Goal: Find specific page/section: Find specific page/section

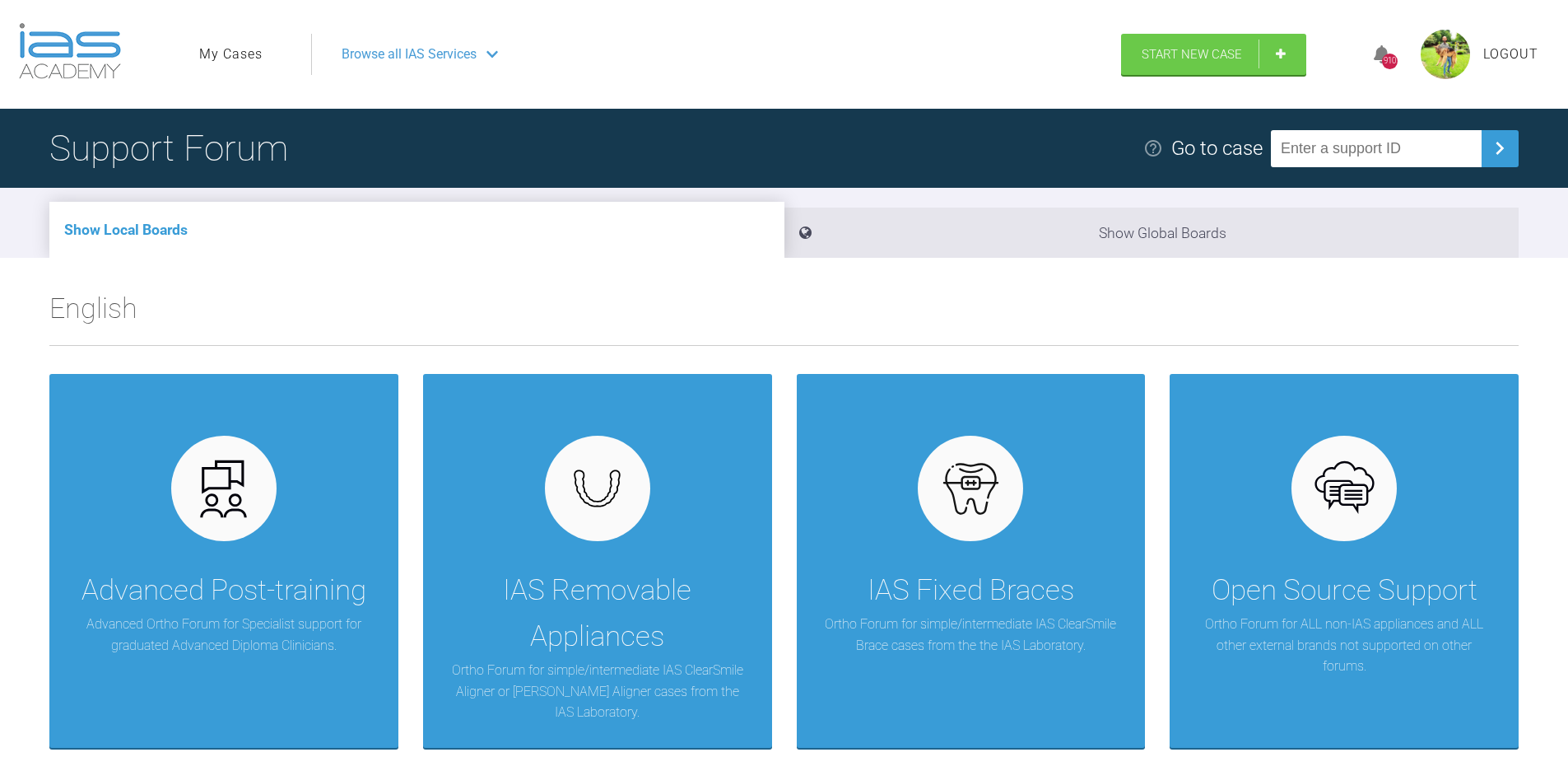
click at [225, 55] on link "My Cases" at bounding box center [230, 55] width 63 height 22
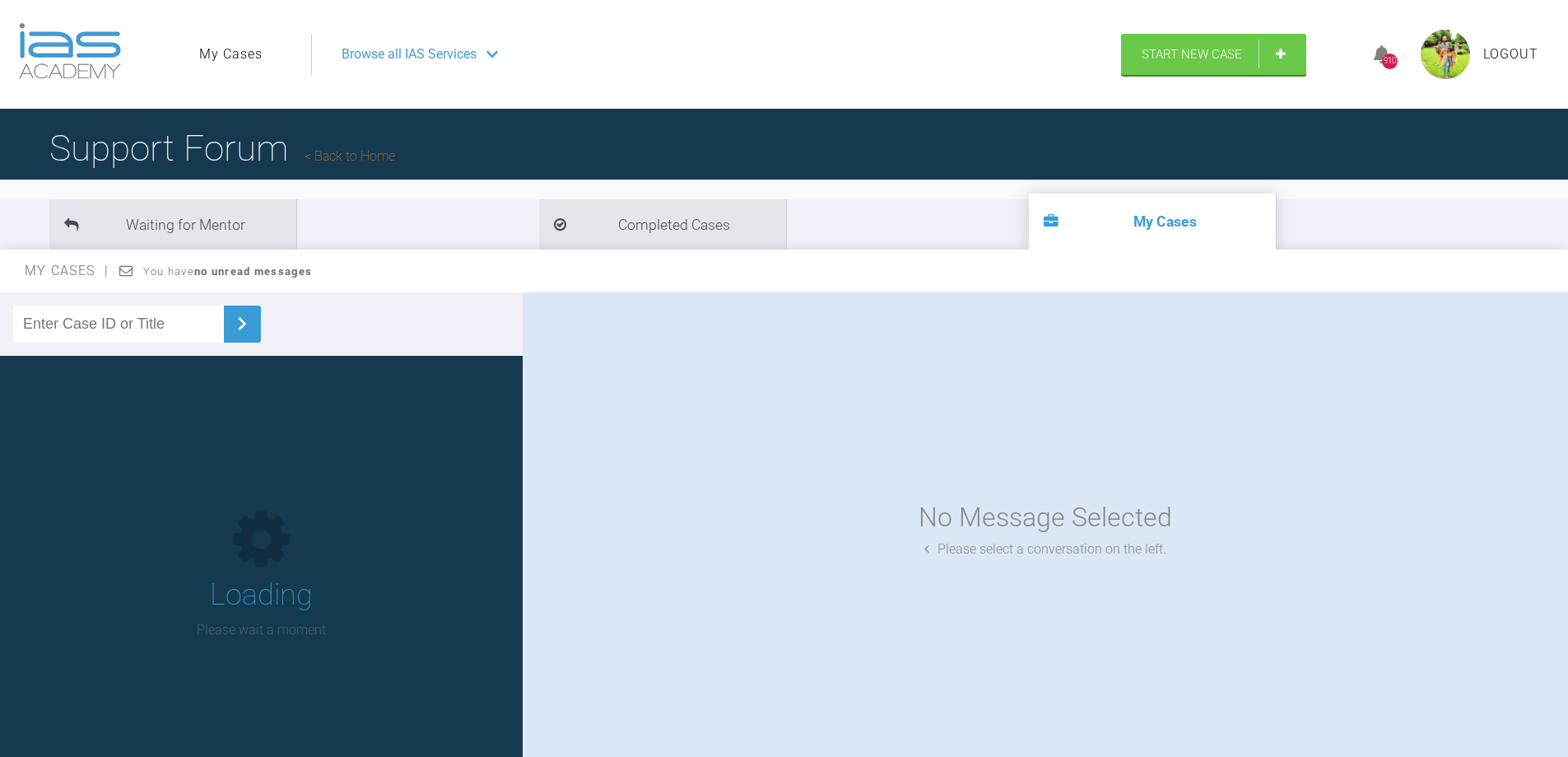
click at [121, 330] on input "text" at bounding box center [119, 323] width 211 height 37
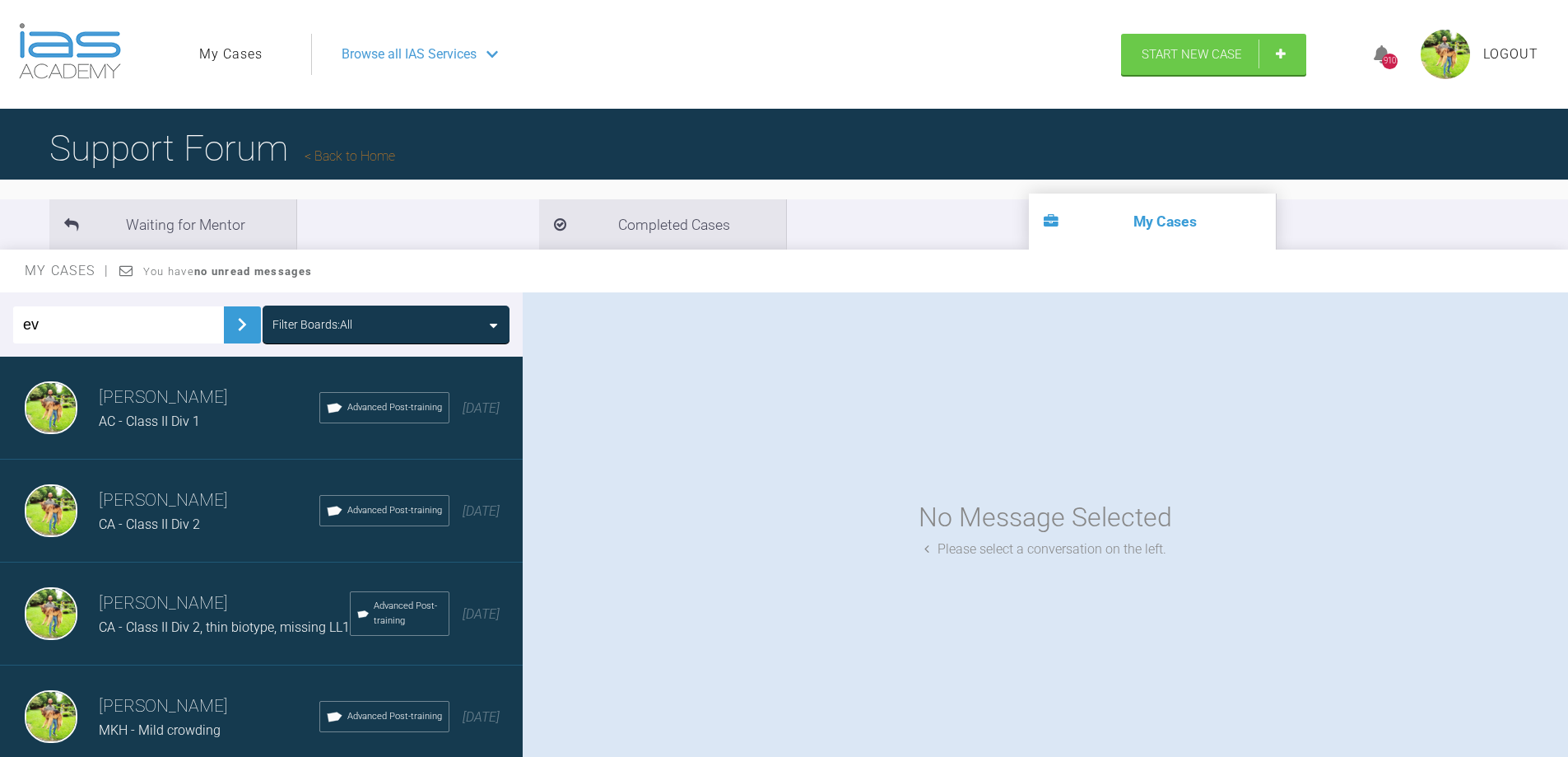
type input "ev"
click at [233, 333] on img at bounding box center [242, 324] width 27 height 27
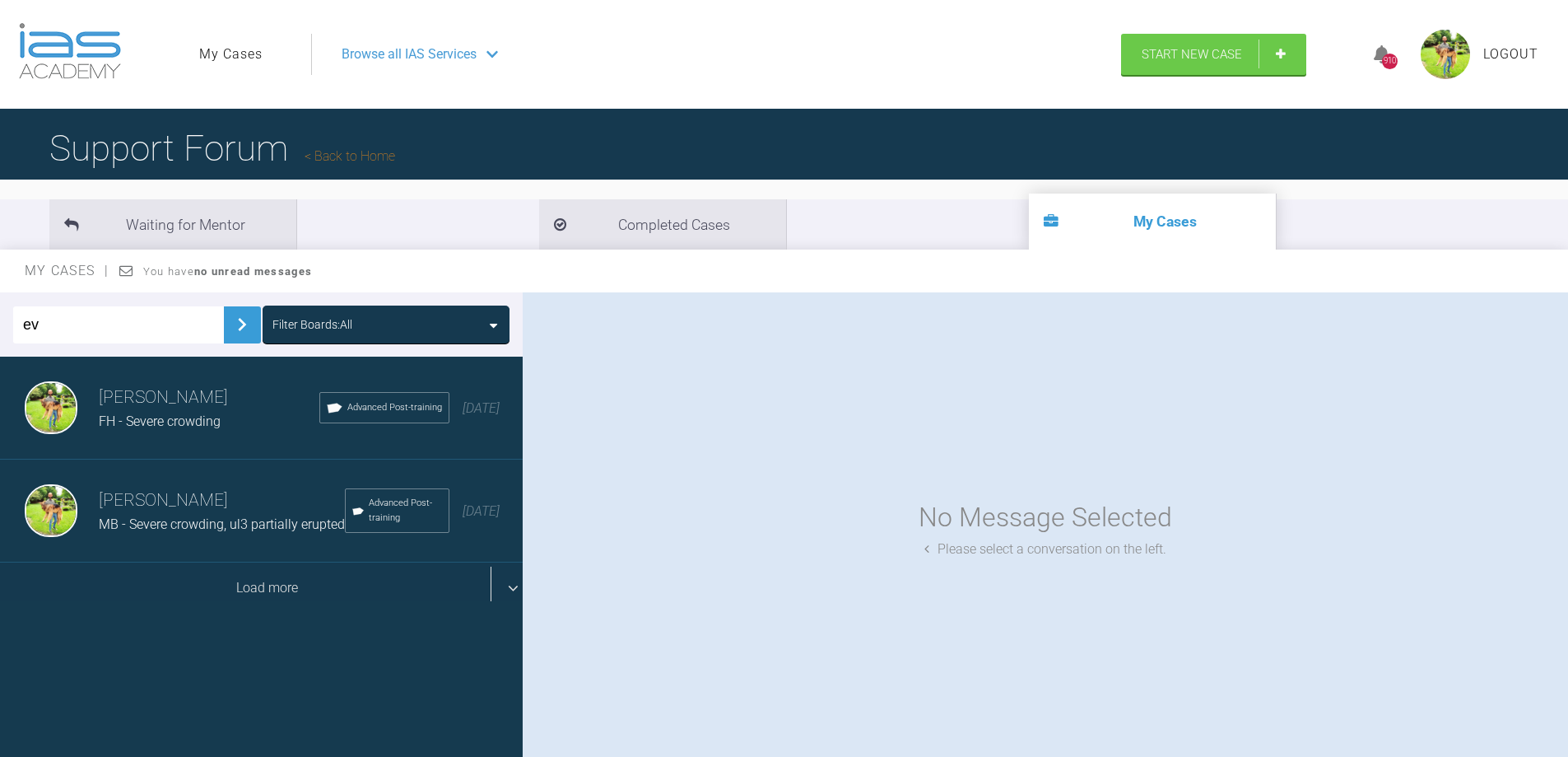
click at [326, 605] on div "Load more" at bounding box center [268, 588] width 535 height 51
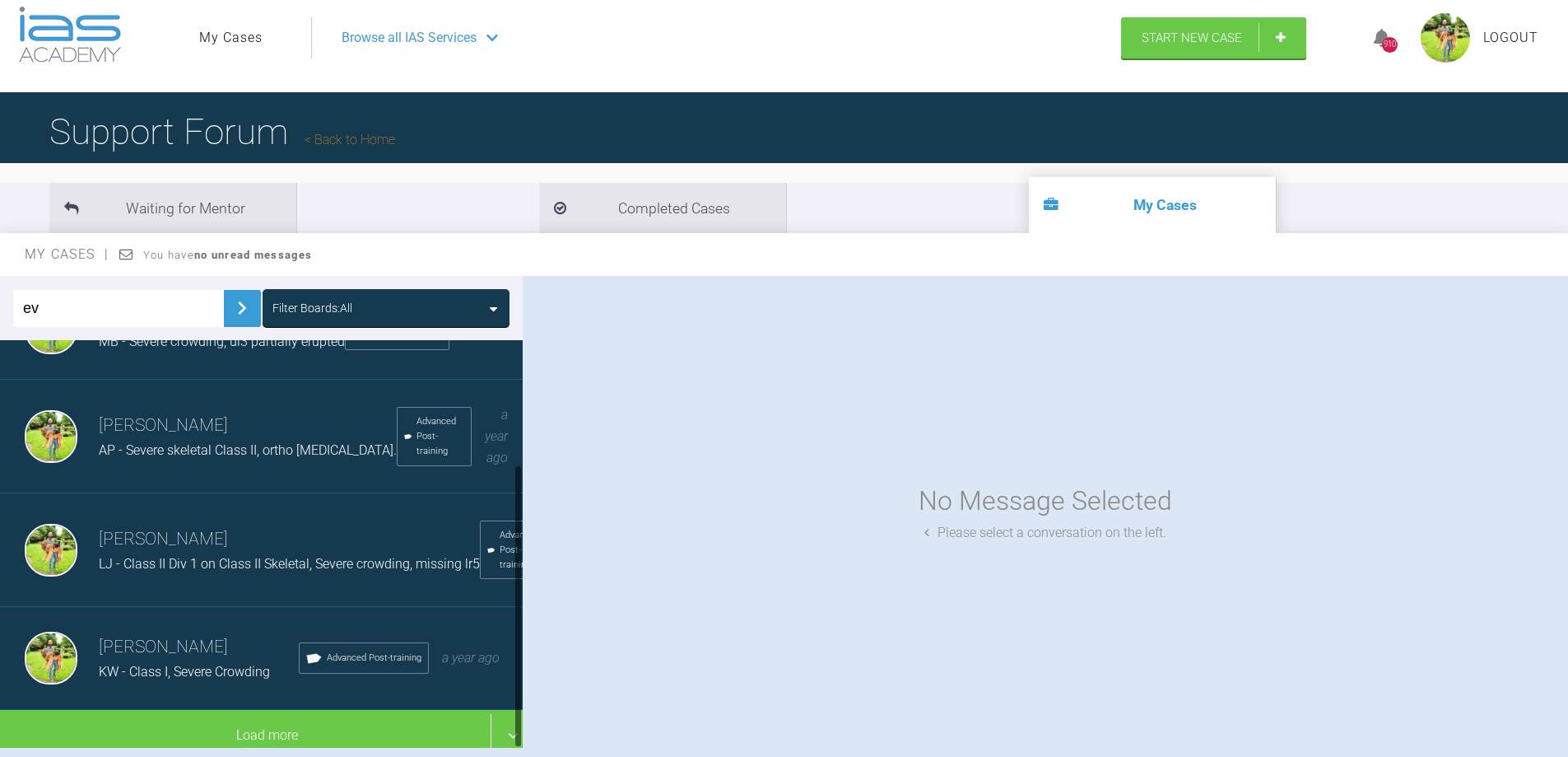
scroll to position [172, 0]
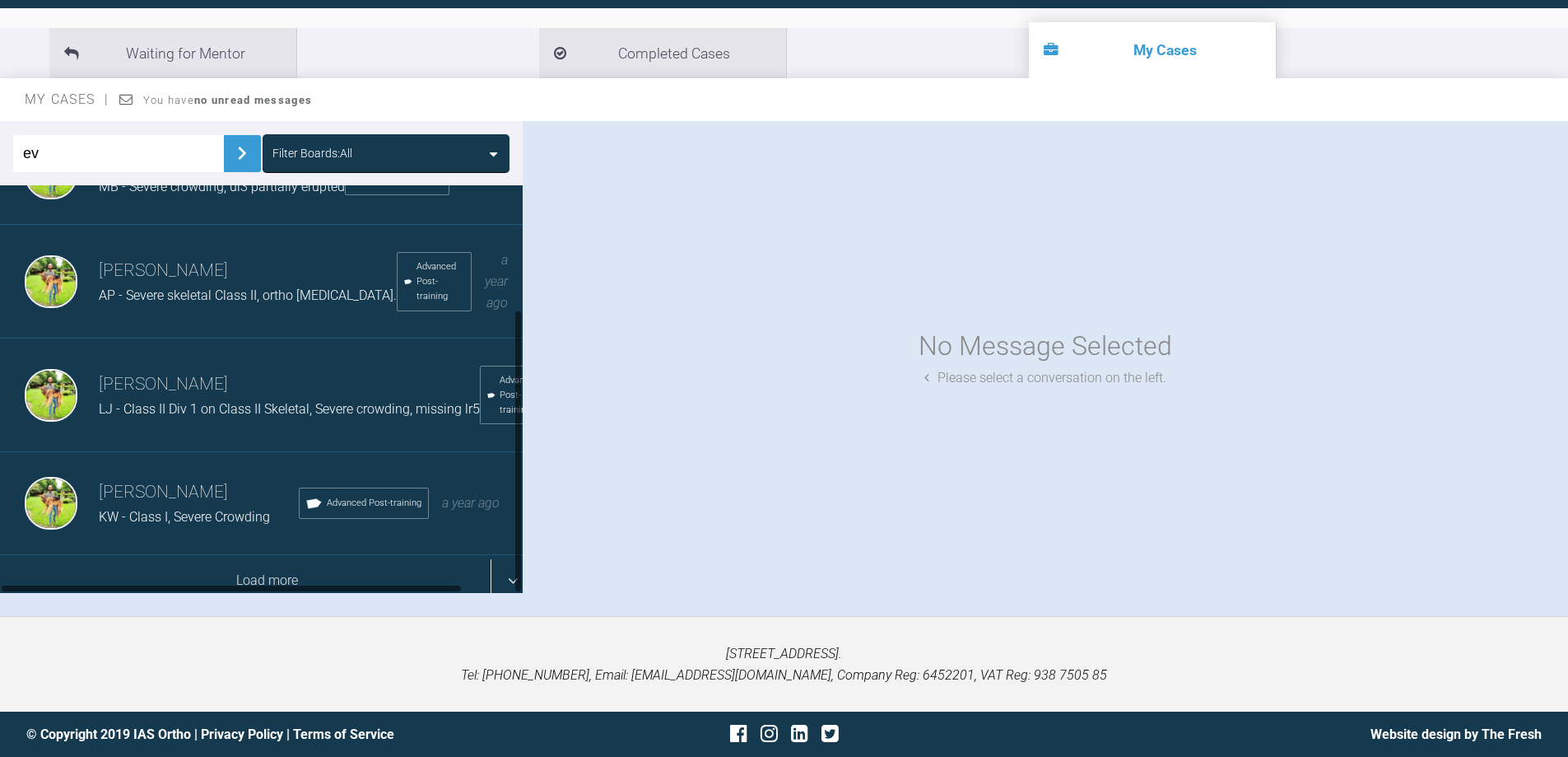
click at [327, 574] on div "Load more" at bounding box center [268, 580] width 535 height 51
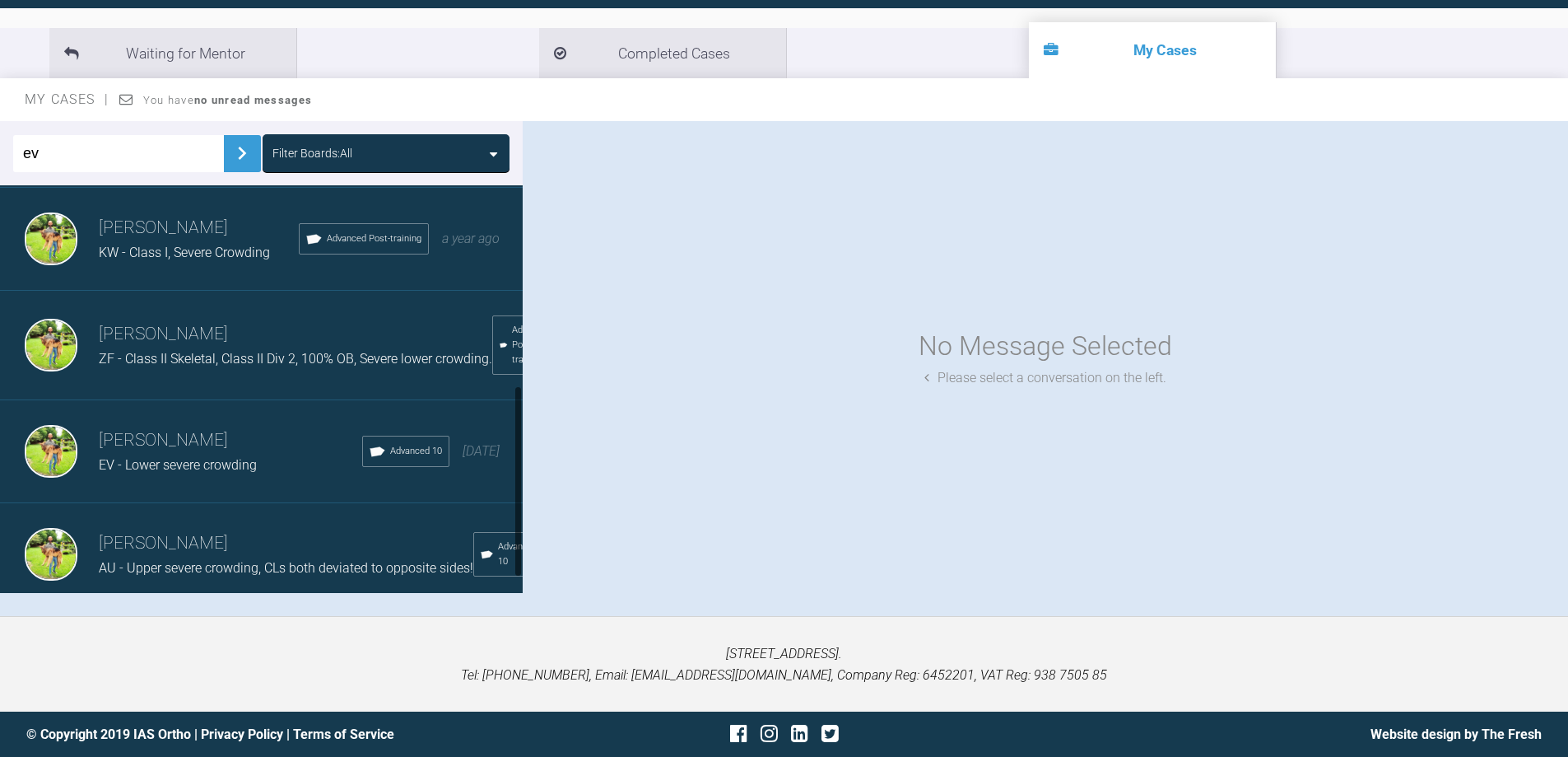
scroll to position [458, 0]
click at [214, 426] on h3 "[PERSON_NAME]" at bounding box center [230, 440] width 264 height 28
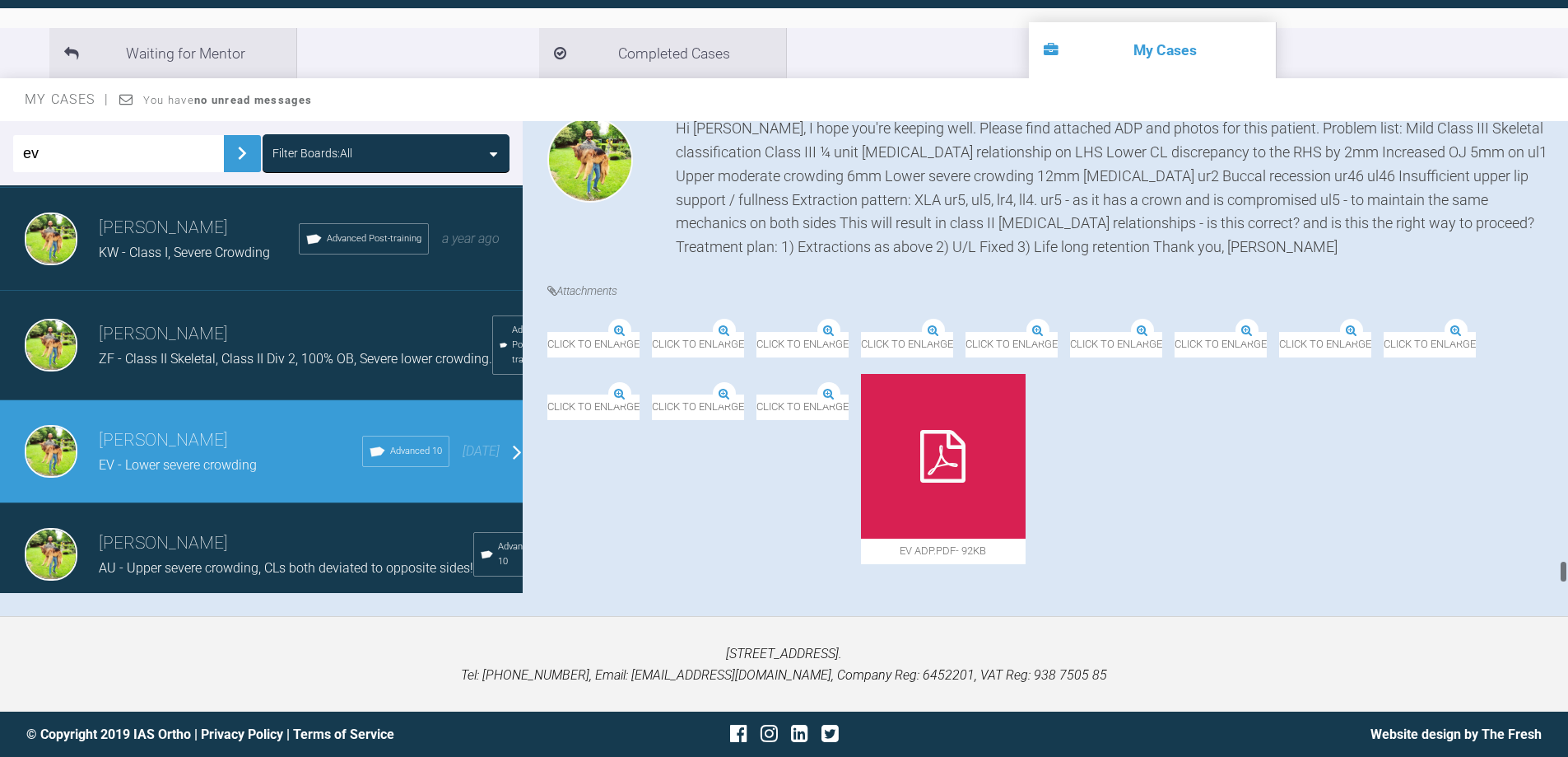
scroll to position [8877, 0]
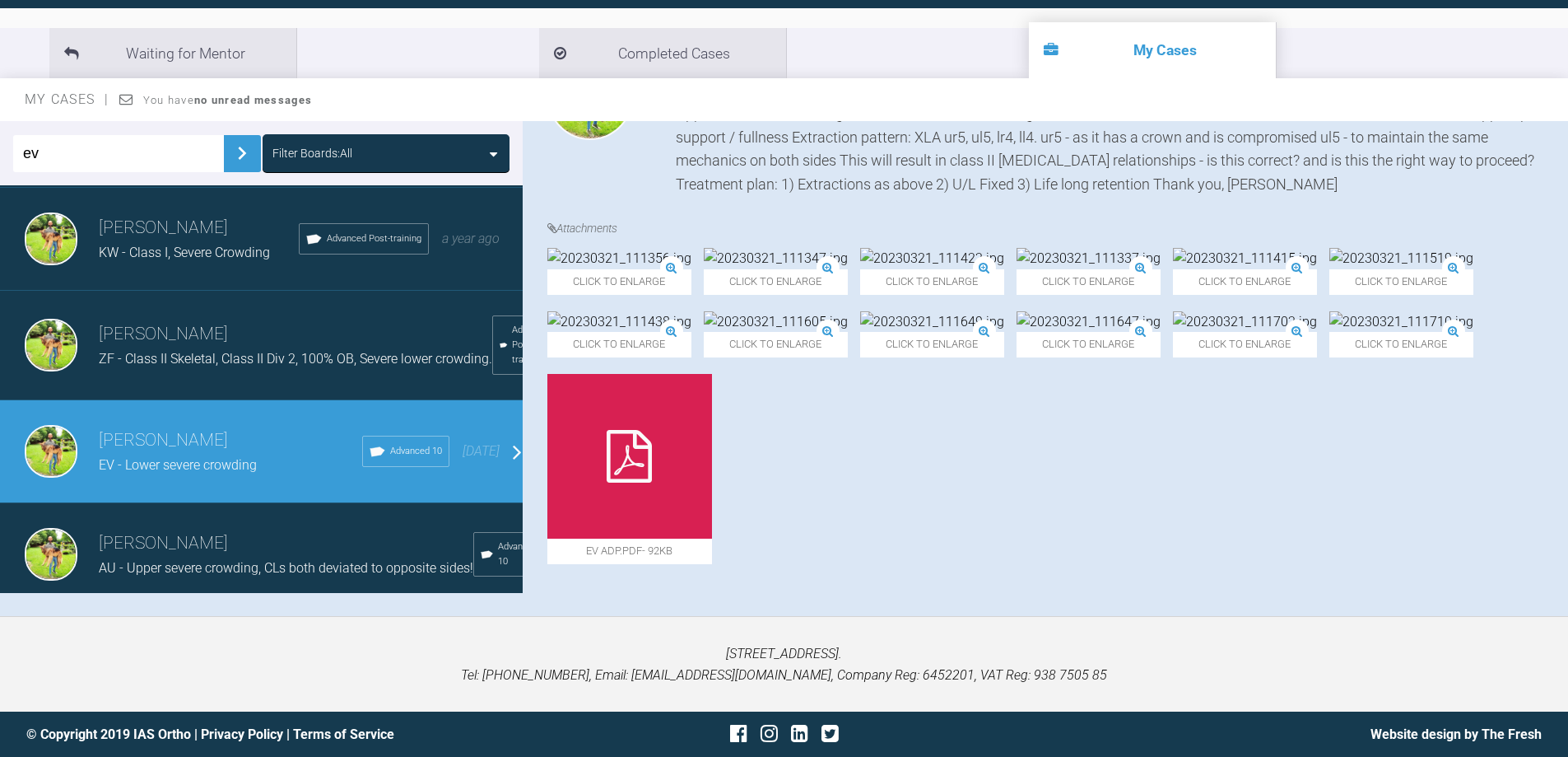
click at [1317, 248] on img at bounding box center [1245, 259] width 144 height 22
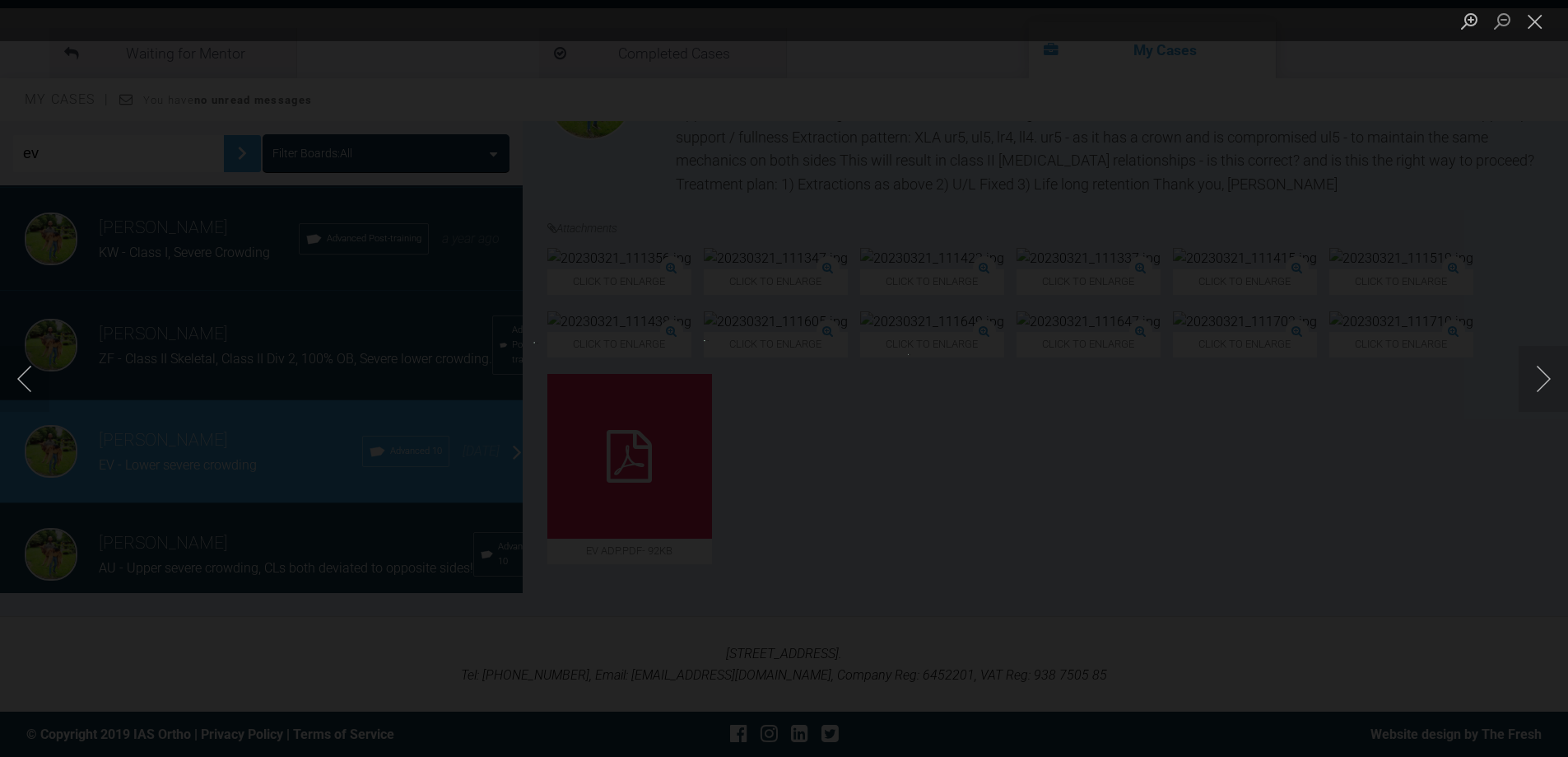
click at [1311, 283] on div "Lightbox" at bounding box center [784, 378] width 1568 height 757
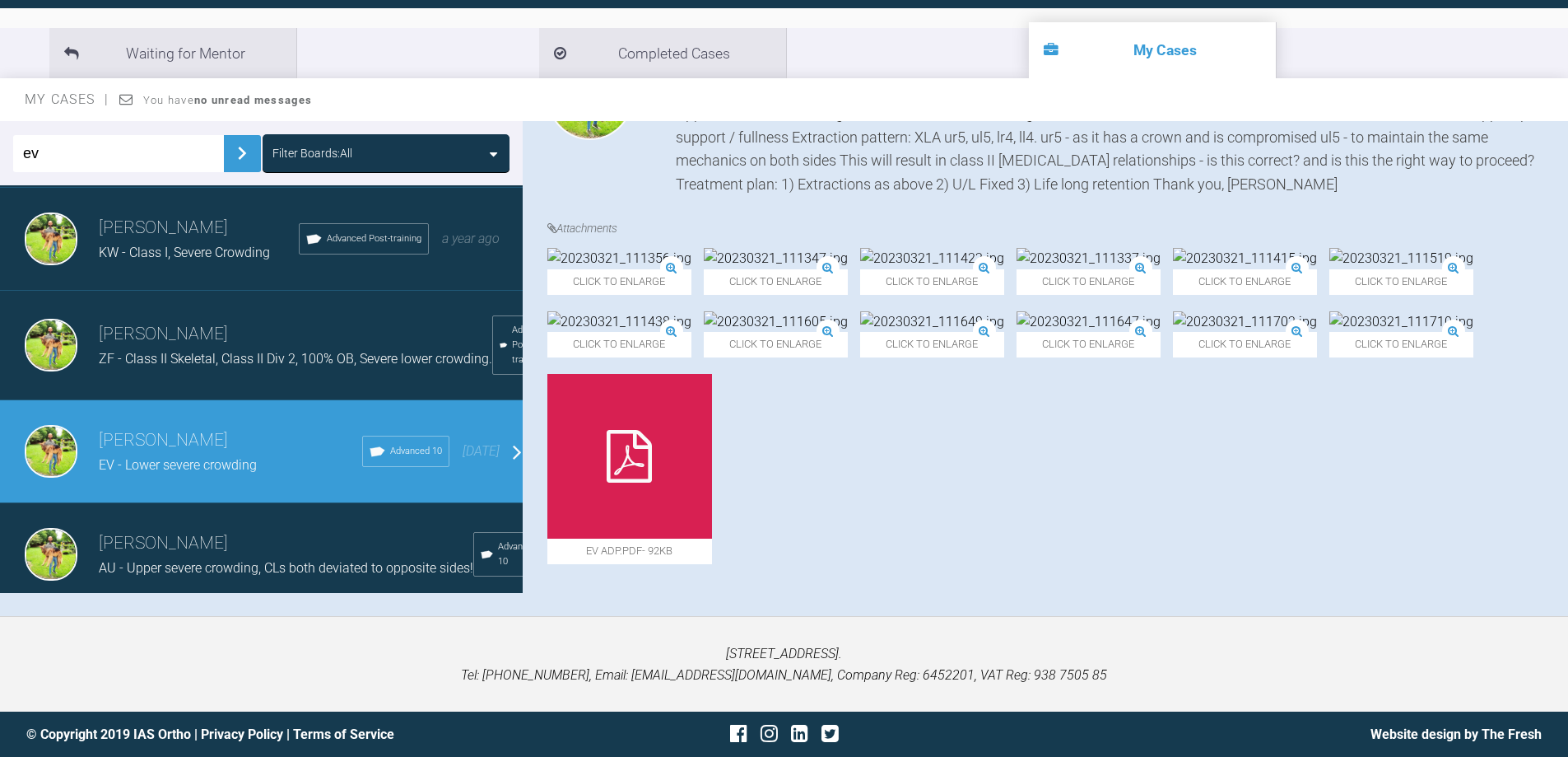
click at [1317, 248] on img at bounding box center [1245, 259] width 144 height 22
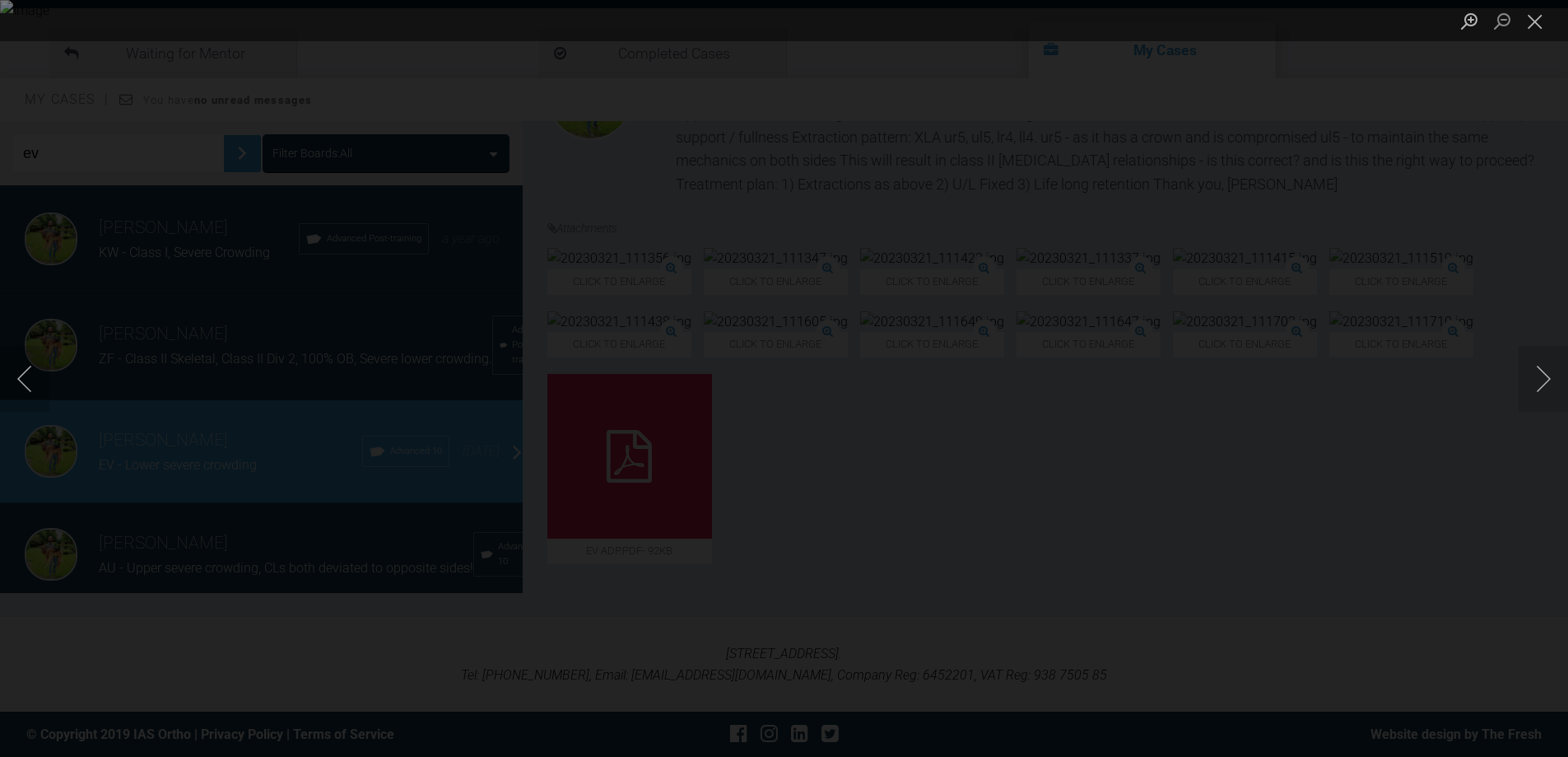
click at [1436, 337] on div "Lightbox" at bounding box center [784, 378] width 1568 height 757
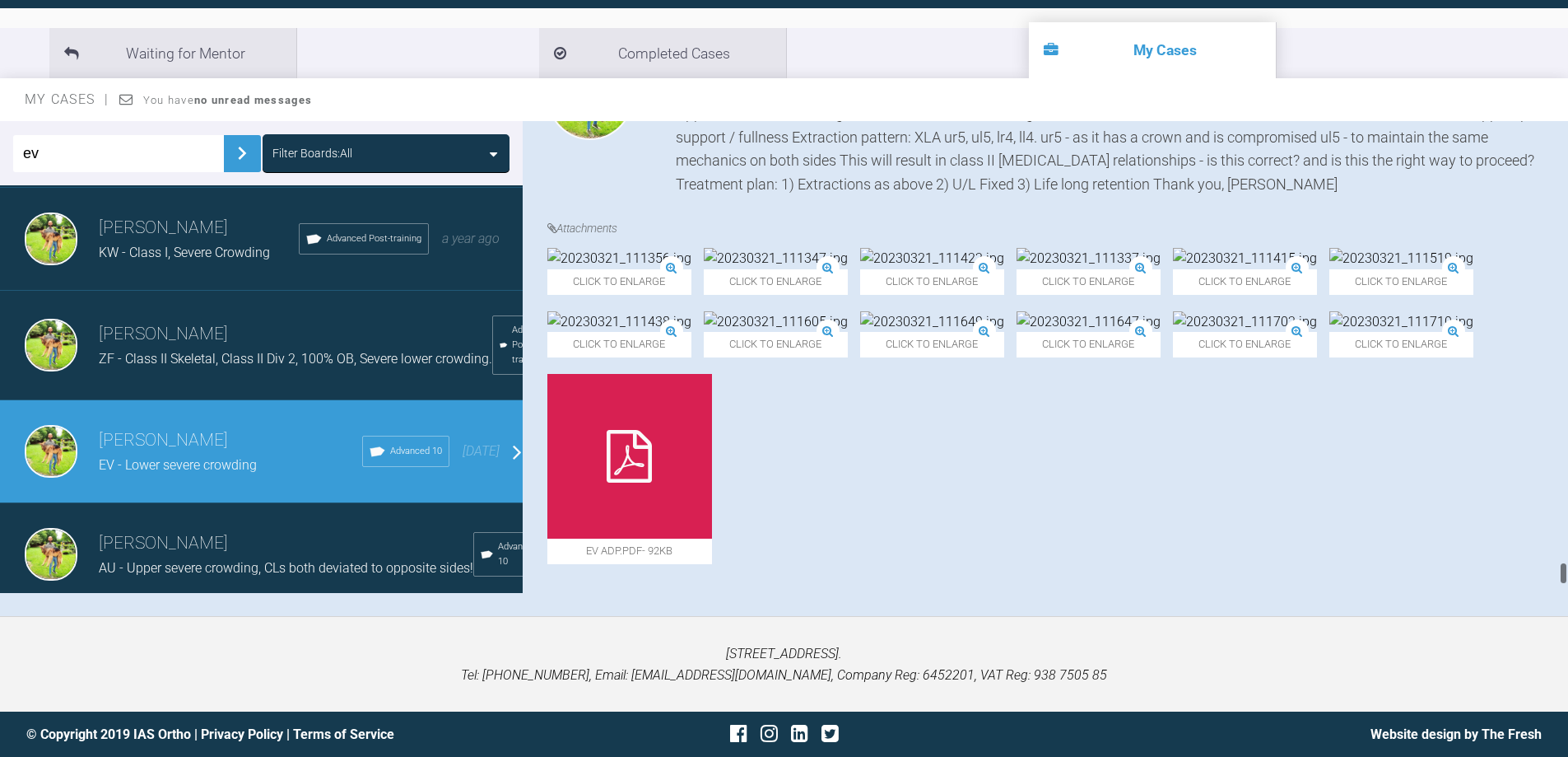
click at [848, 332] on img at bounding box center [776, 322] width 144 height 22
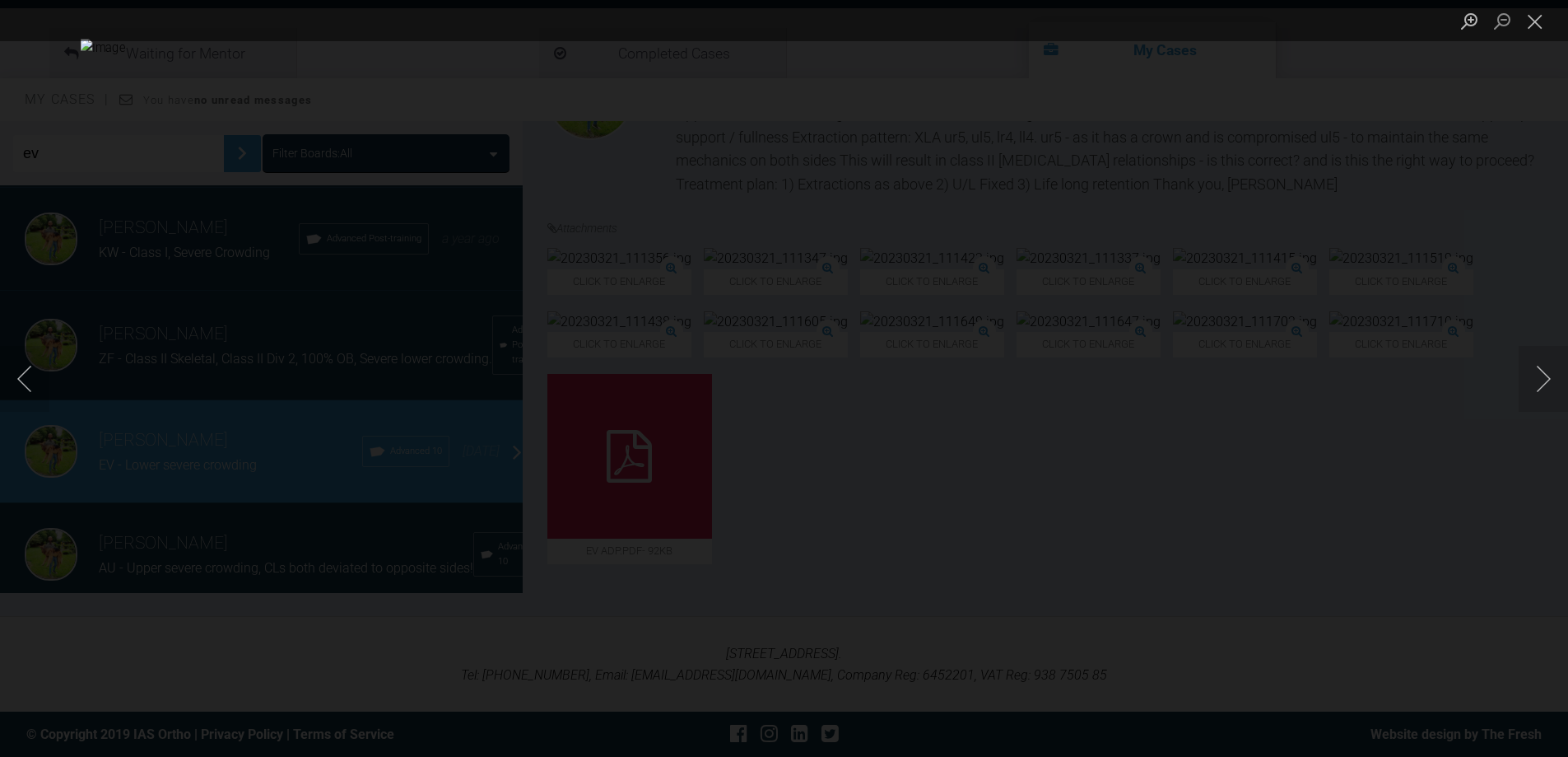
click at [1267, 576] on div "Lightbox" at bounding box center [784, 378] width 1568 height 757
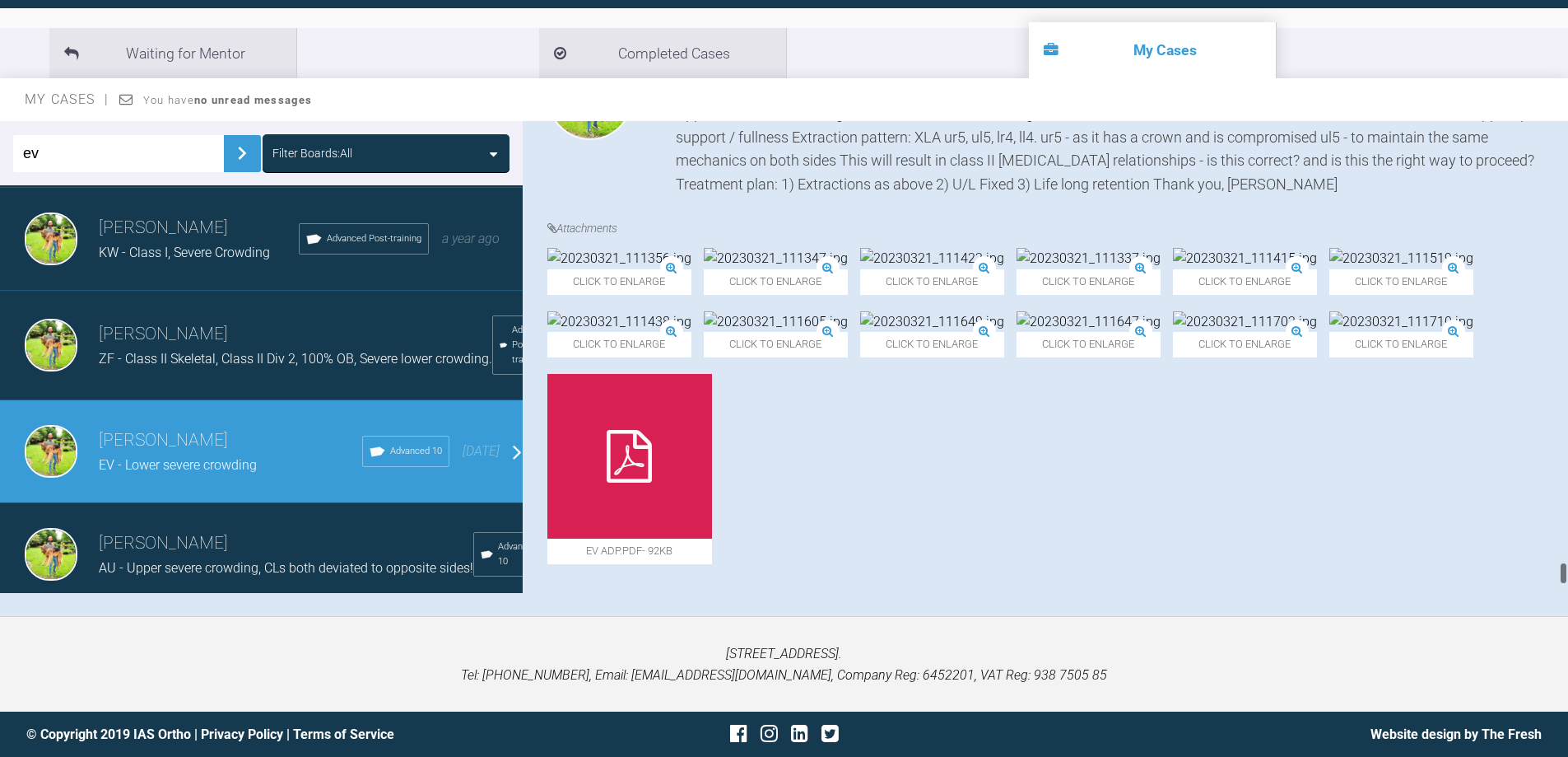
click at [1329, 269] on img at bounding box center [1401, 259] width 144 height 22
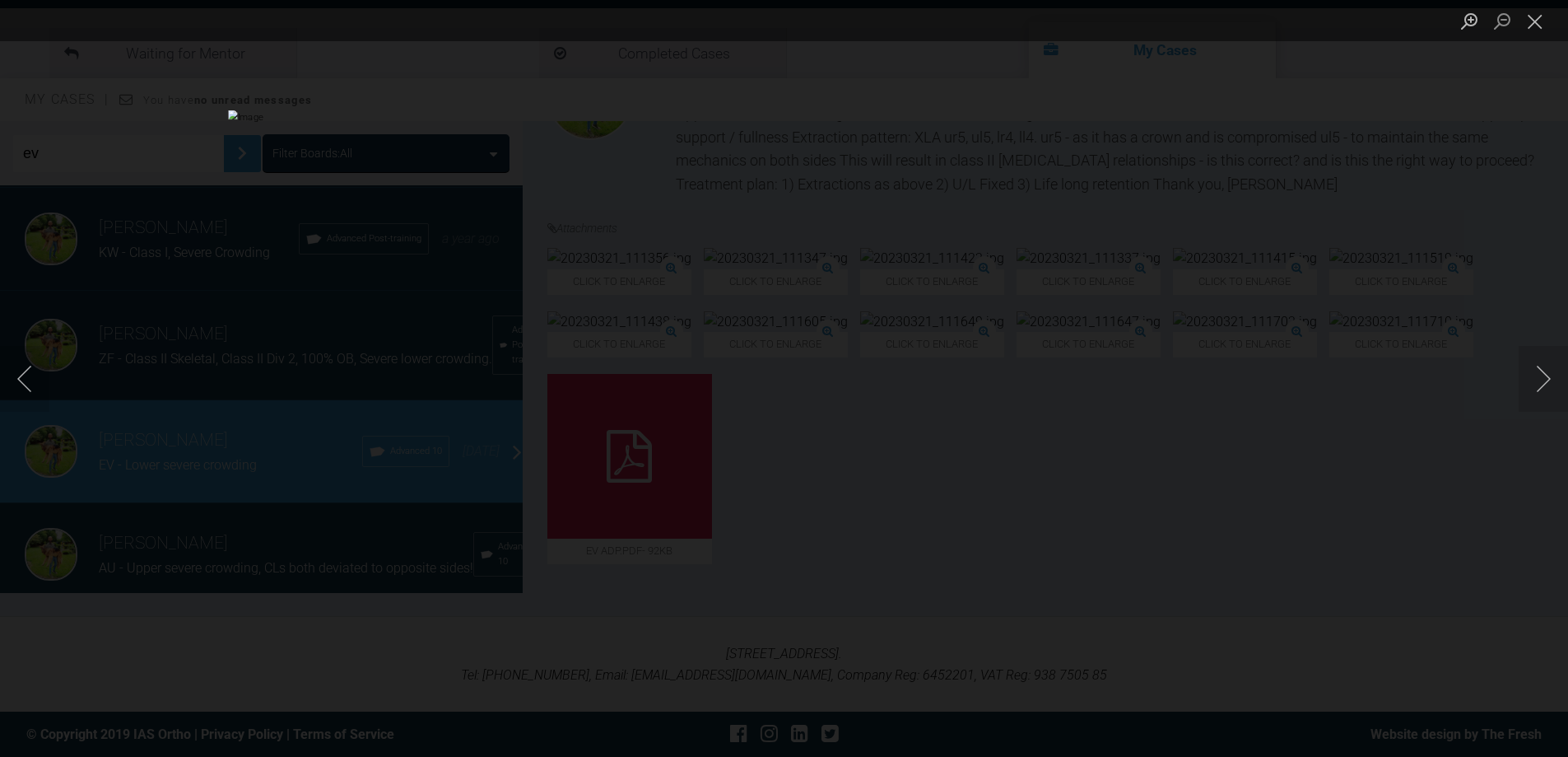
click at [1429, 309] on div "Lightbox" at bounding box center [784, 378] width 1568 height 757
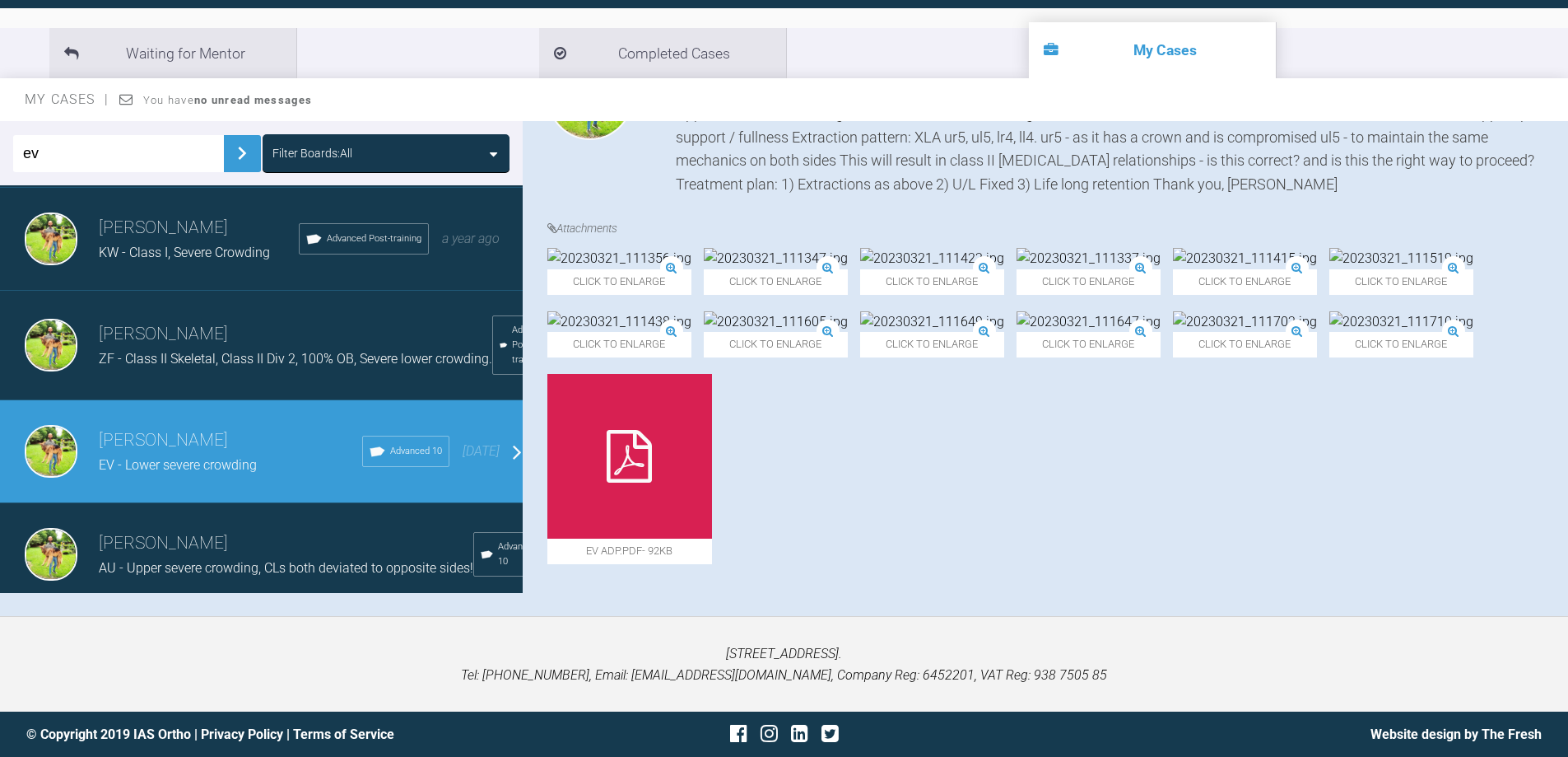
click at [1561, 61] on ul "Waiting for Mentor Completed Cases My Cases" at bounding box center [784, 53] width 1568 height 51
